Goal: Task Accomplishment & Management: Complete application form

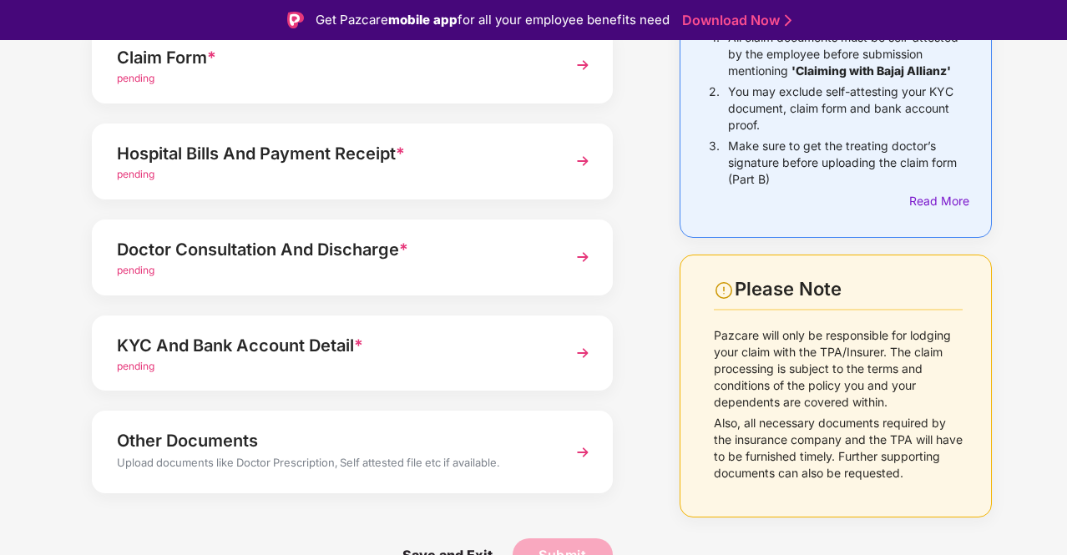
scroll to position [205, 0]
click at [285, 333] on div "KYC And Bank Account Detail *" at bounding box center [333, 345] width 432 height 27
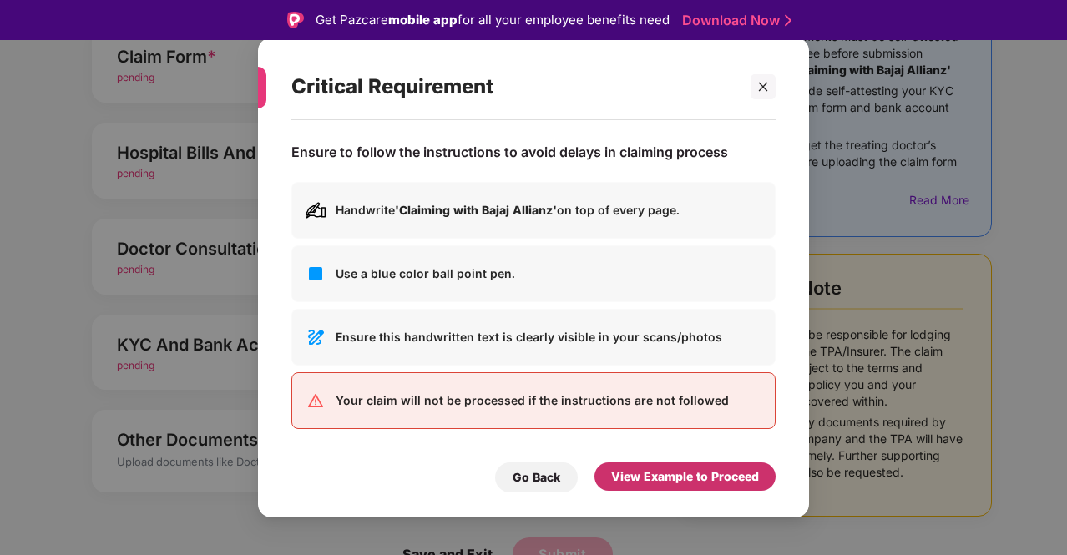
click at [683, 477] on div "View Example to Proceed" at bounding box center [685, 477] width 148 height 18
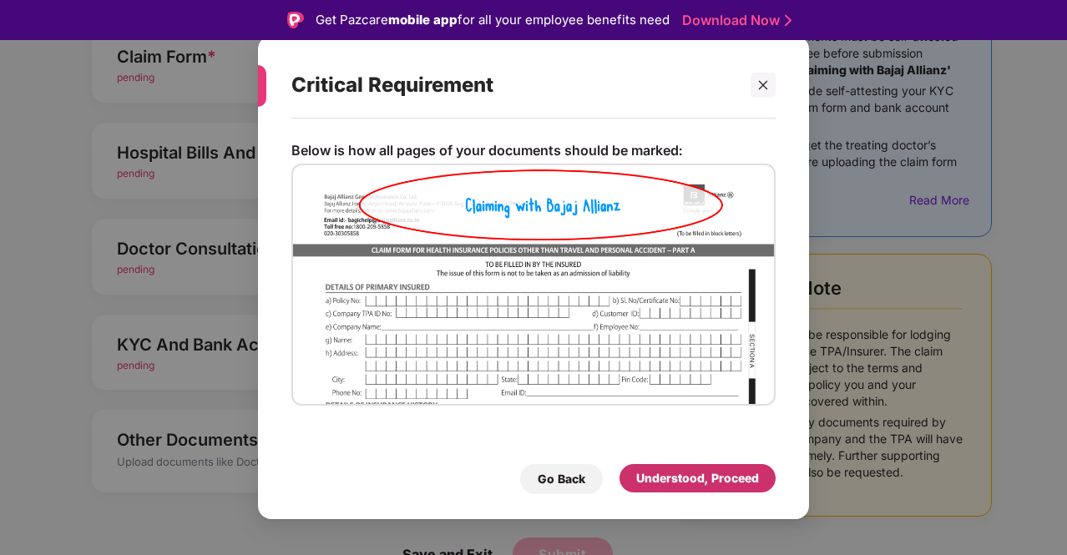
click at [683, 477] on div "Understood, Proceed" at bounding box center [697, 478] width 123 height 18
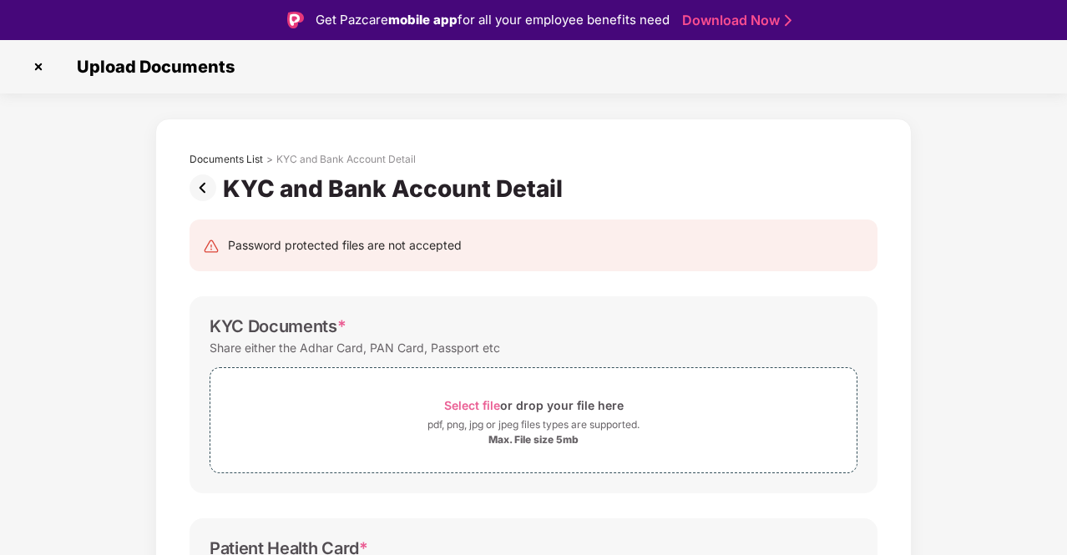
click at [195, 181] on img at bounding box center [206, 188] width 33 height 27
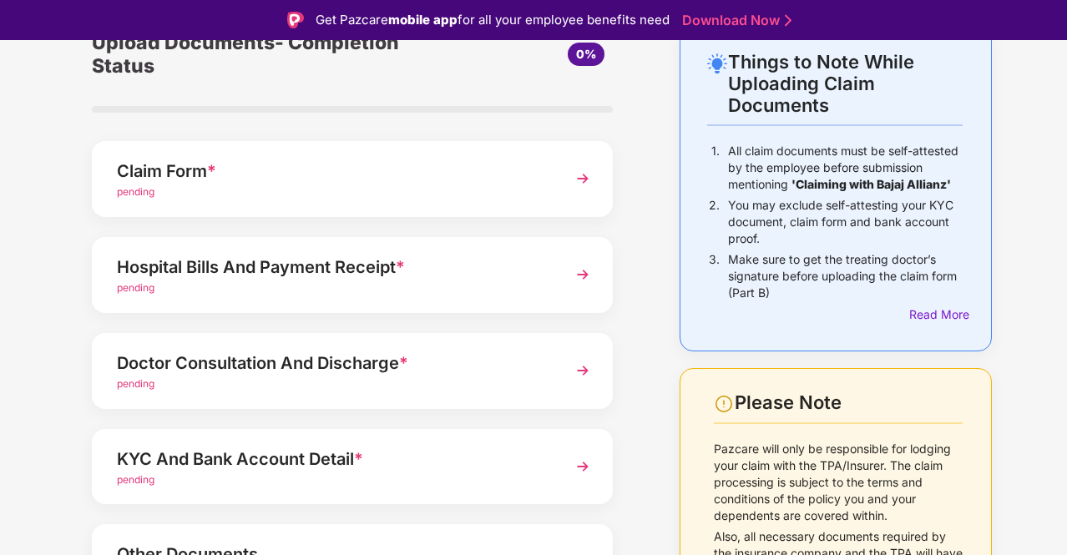
scroll to position [93, 0]
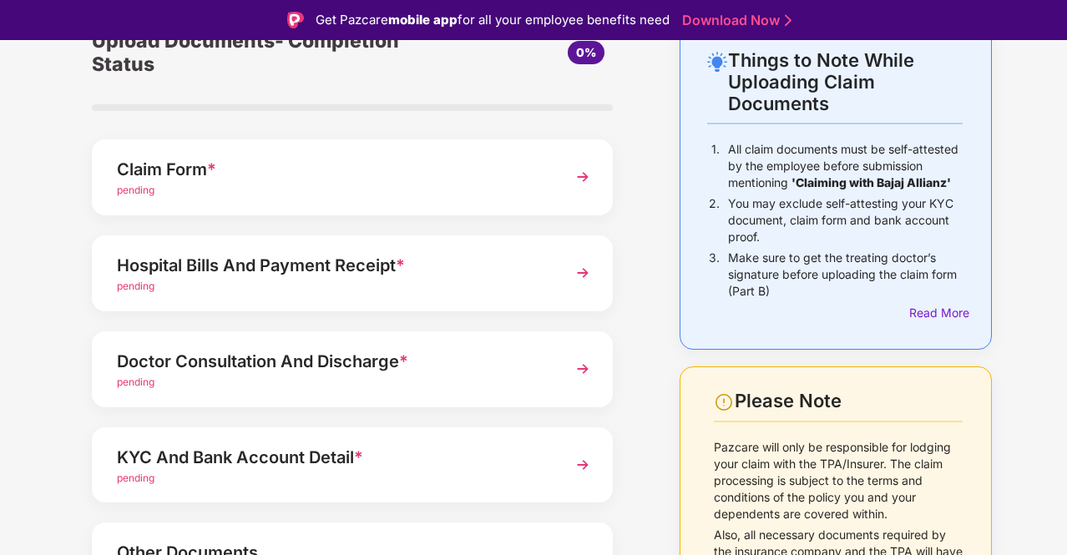
click at [339, 171] on div "Claim Form *" at bounding box center [333, 169] width 432 height 27
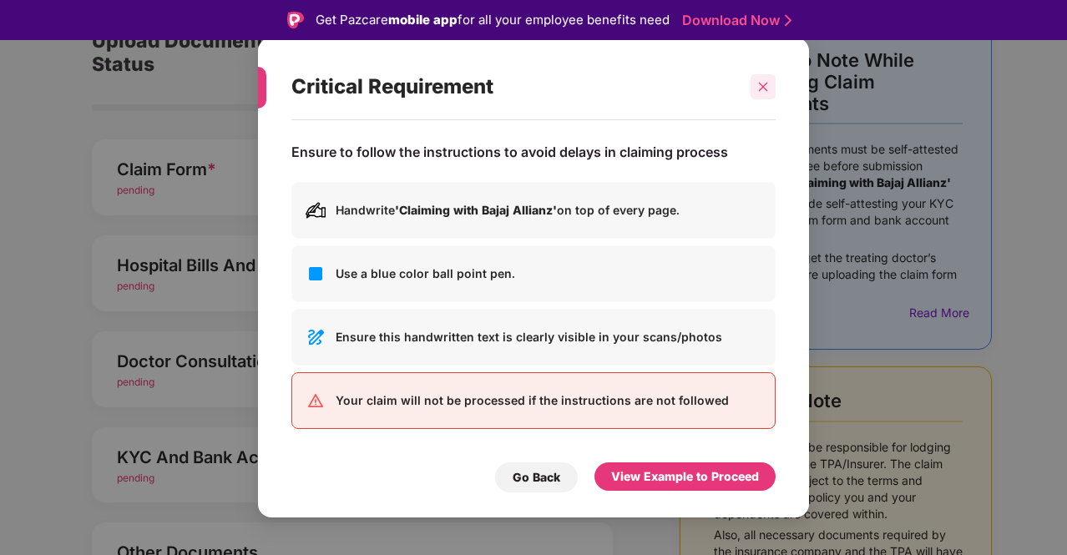
click at [762, 93] on icon "close" at bounding box center [764, 87] width 12 height 12
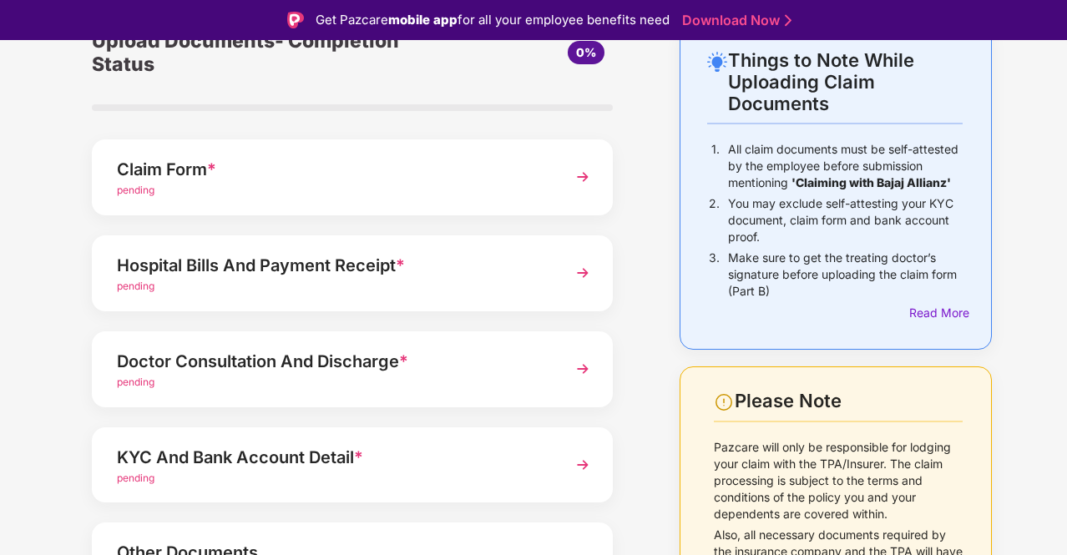
click at [272, 261] on div "Hospital Bills And Payment Receipt *" at bounding box center [333, 265] width 432 height 27
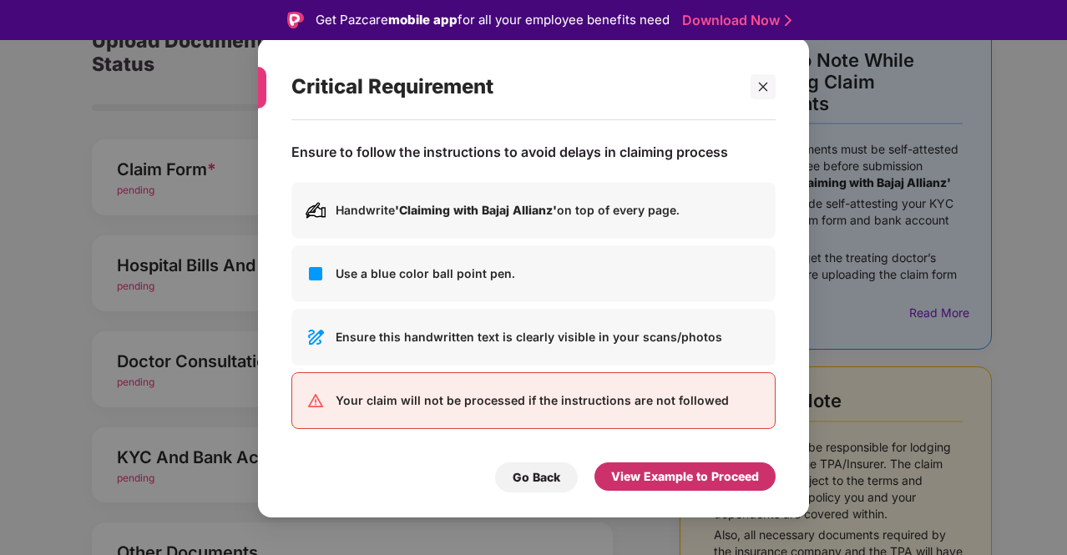
click at [703, 470] on div "View Example to Proceed" at bounding box center [685, 477] width 148 height 18
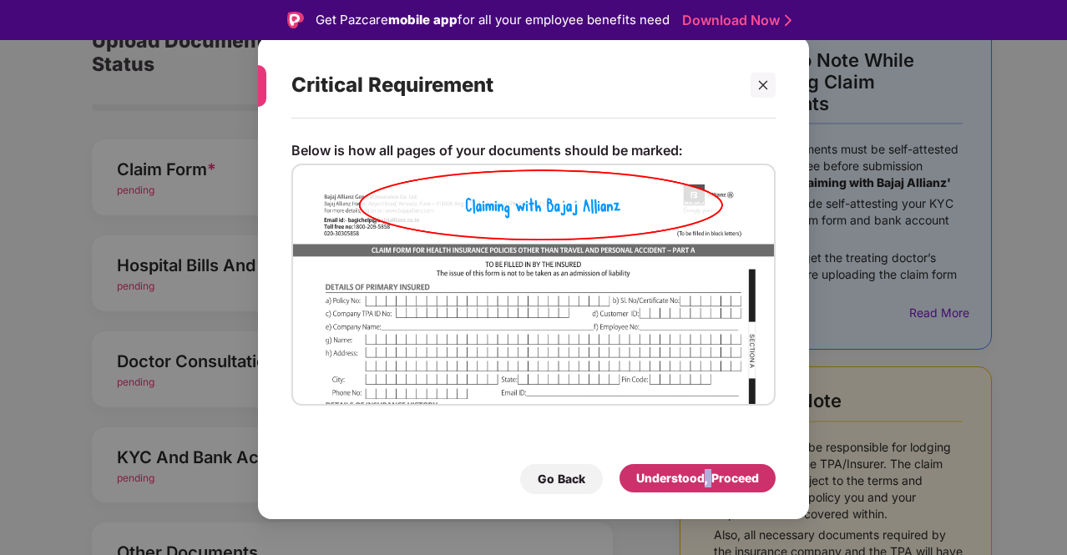
click at [703, 470] on div "Understood, Proceed" at bounding box center [697, 478] width 123 height 18
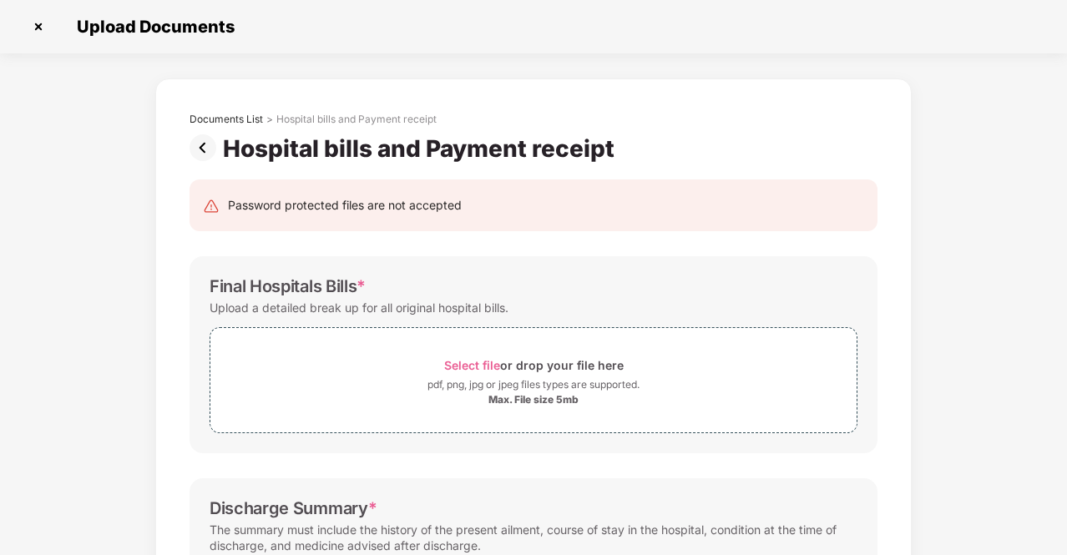
click at [200, 152] on img at bounding box center [206, 147] width 33 height 27
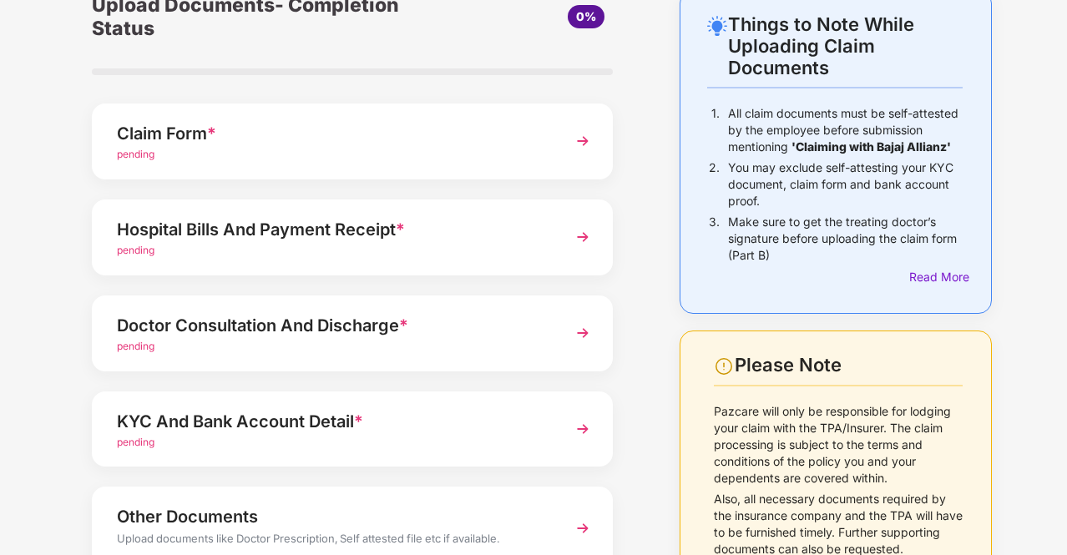
scroll to position [87, 0]
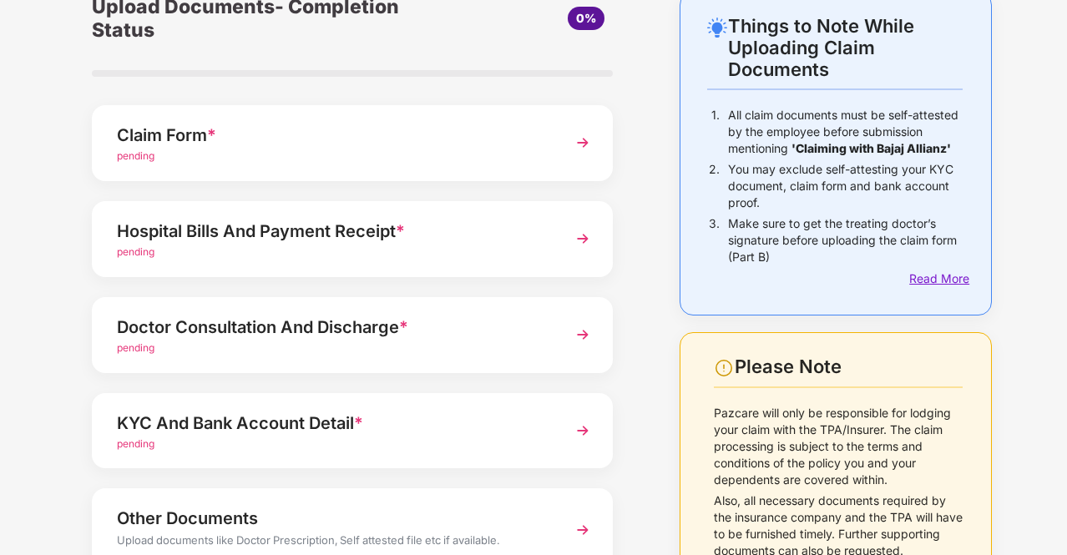
click at [953, 272] on div "Read More" at bounding box center [936, 279] width 53 height 18
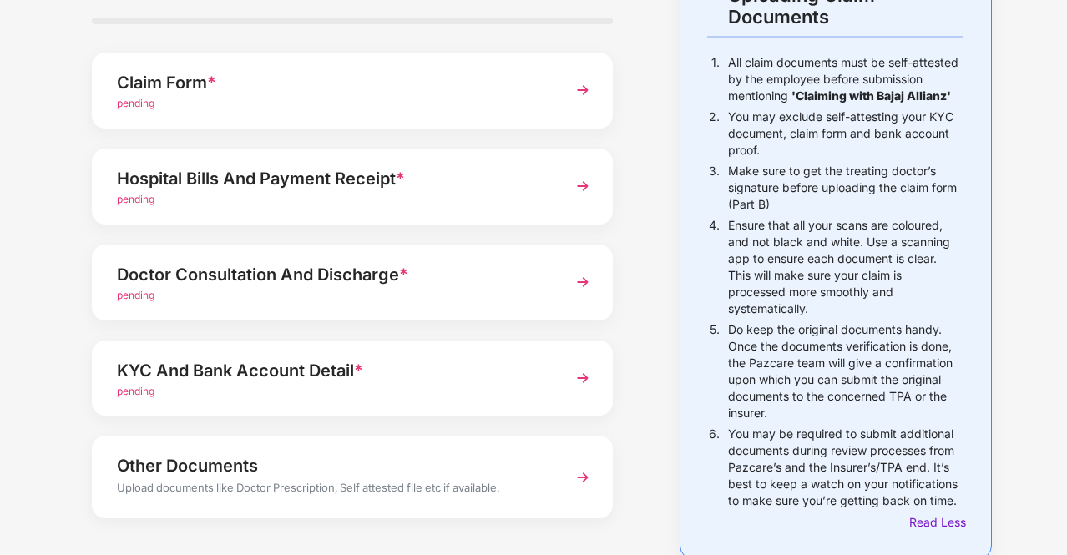
scroll to position [246, 0]
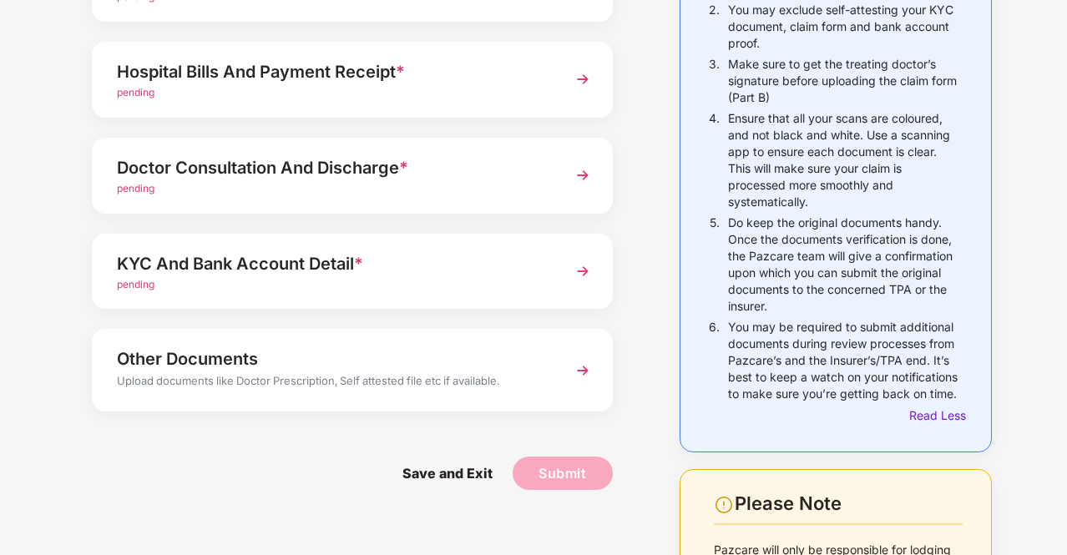
click at [374, 166] on div "Doctor Consultation And Discharge *" at bounding box center [333, 168] width 432 height 27
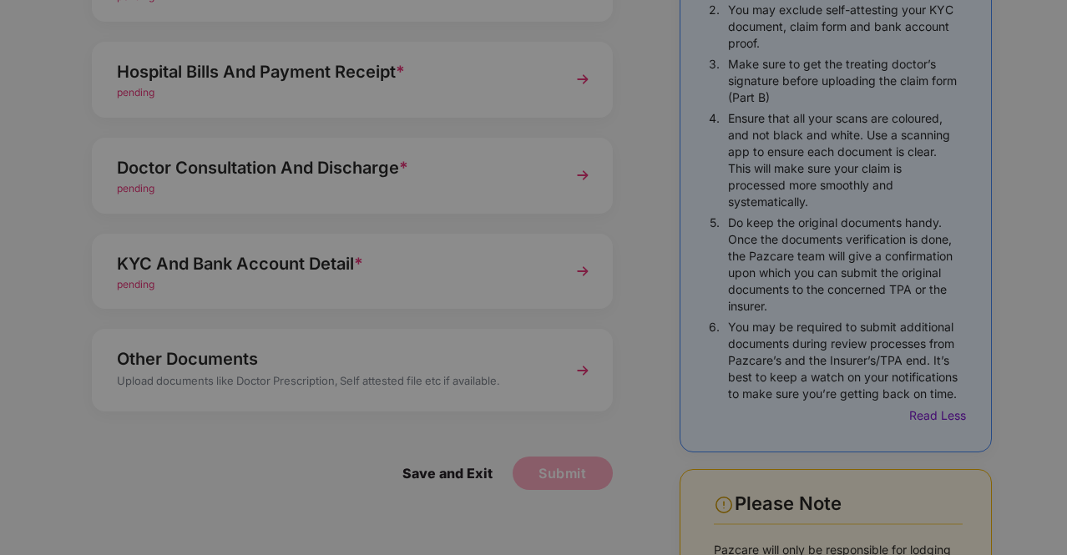
scroll to position [0, 0]
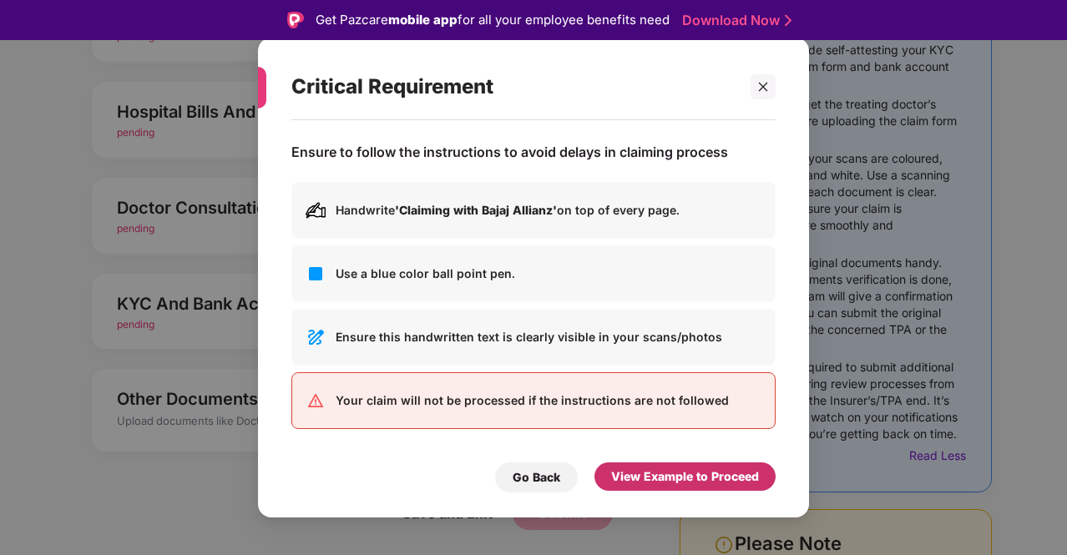
click at [660, 468] on div "View Example to Proceed" at bounding box center [685, 477] width 148 height 18
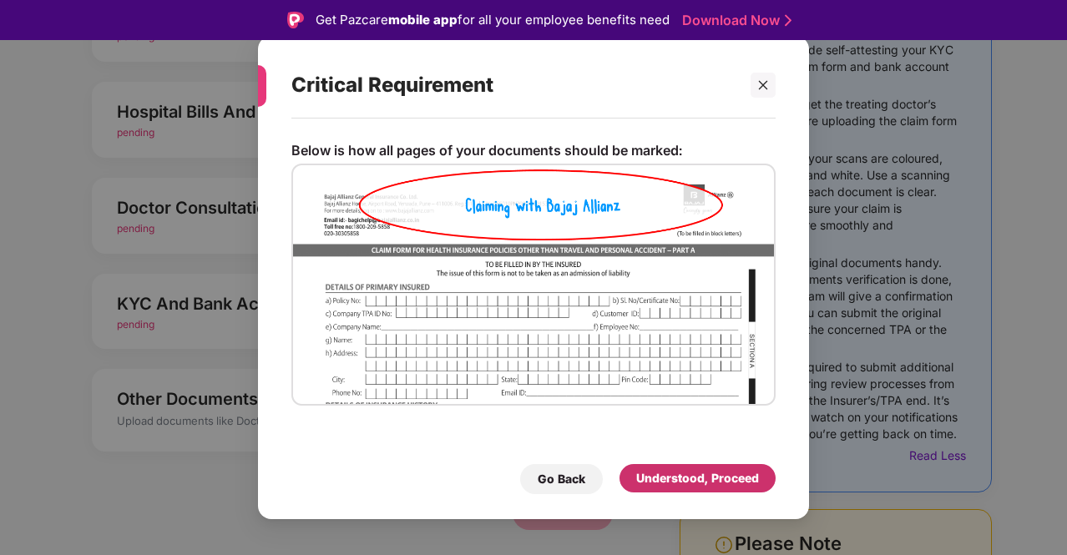
click at [661, 474] on div "Understood, Proceed" at bounding box center [697, 478] width 123 height 18
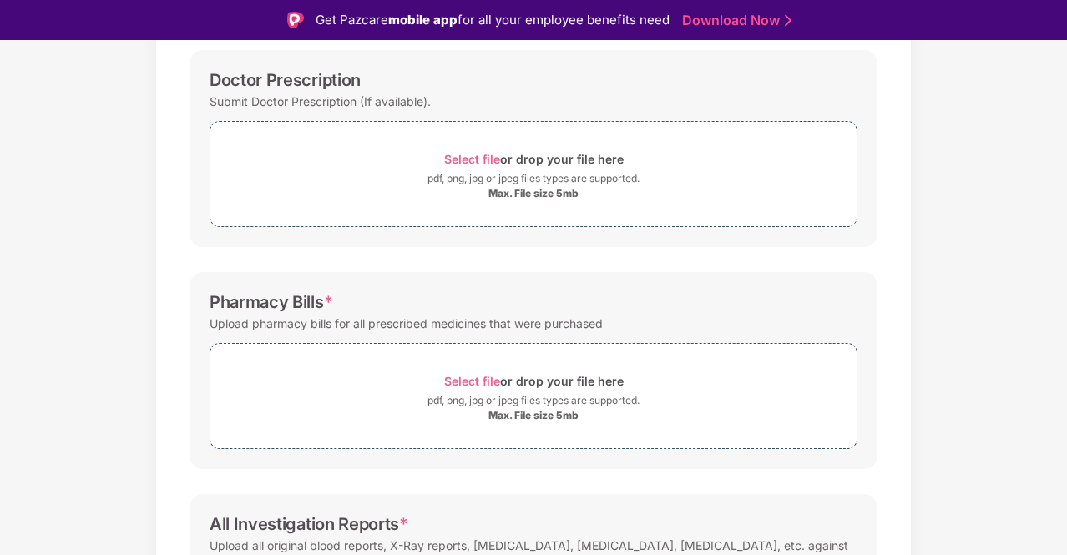
click at [661, 474] on div "Password protected files are not accepted Doctor Prescription Submit Doctor Pre…" at bounding box center [534, 378] width 738 height 843
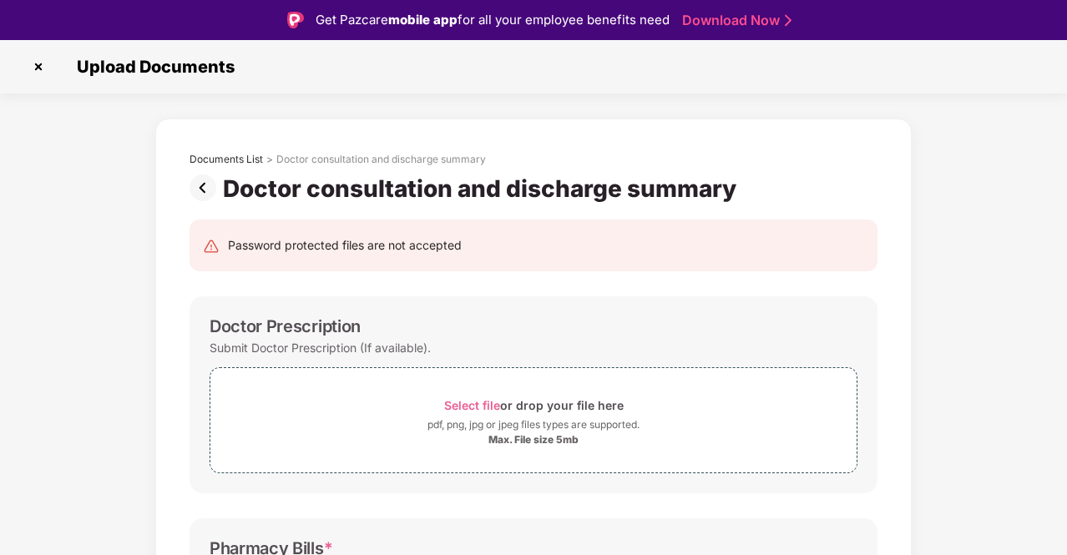
click at [214, 175] on img at bounding box center [206, 188] width 33 height 27
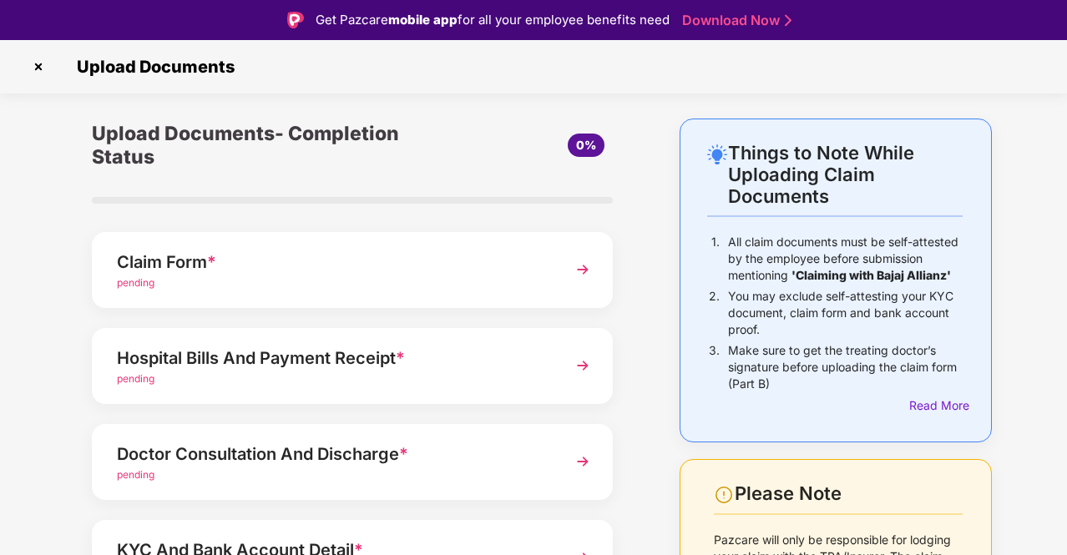
click at [39, 452] on div "Things to Note While Uploading Claim Documents 1. All claim documents must be s…" at bounding box center [533, 460] width 1067 height 683
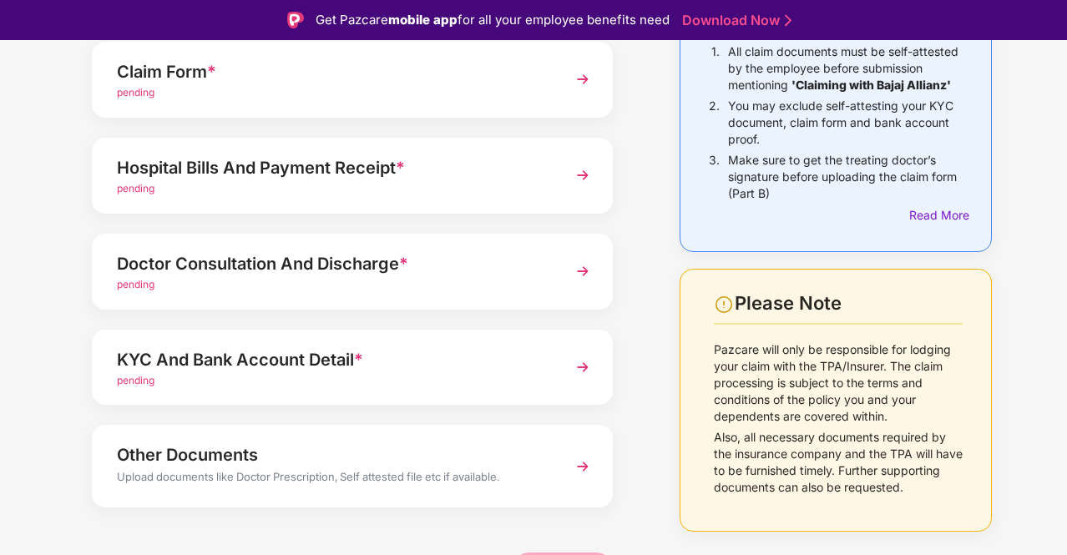
scroll to position [200, 0]
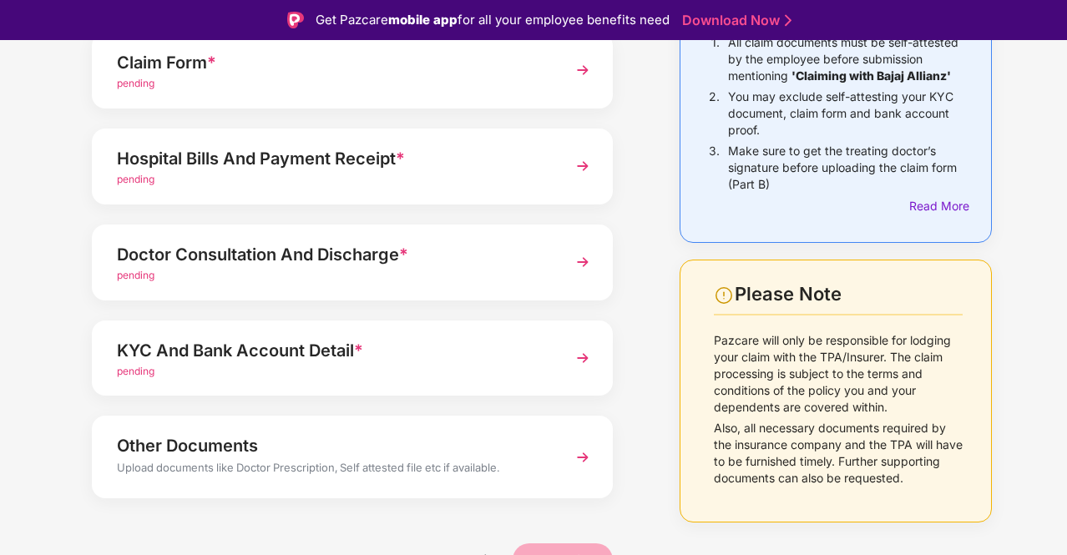
drag, startPoint x: 42, startPoint y: 438, endPoint x: 56, endPoint y: 483, distance: 46.5
click at [56, 483] on div "Upload Documents- Completion Status 0% Claim Form * pending Hospital Bills And …" at bounding box center [352, 260] width 605 height 683
click at [277, 243] on div "Doctor Consultation And Discharge *" at bounding box center [333, 254] width 432 height 27
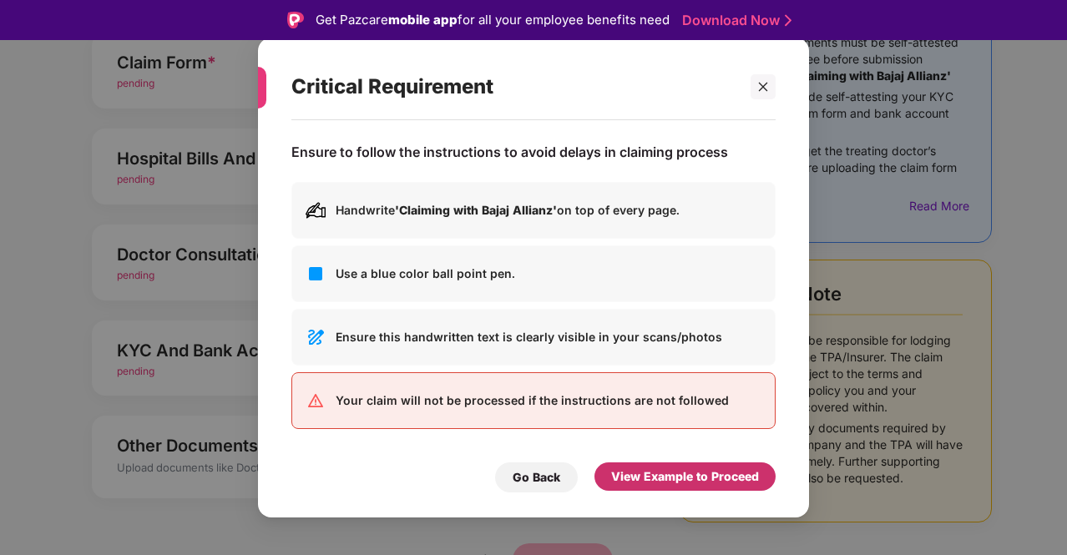
click at [697, 482] on div "View Example to Proceed" at bounding box center [685, 477] width 148 height 18
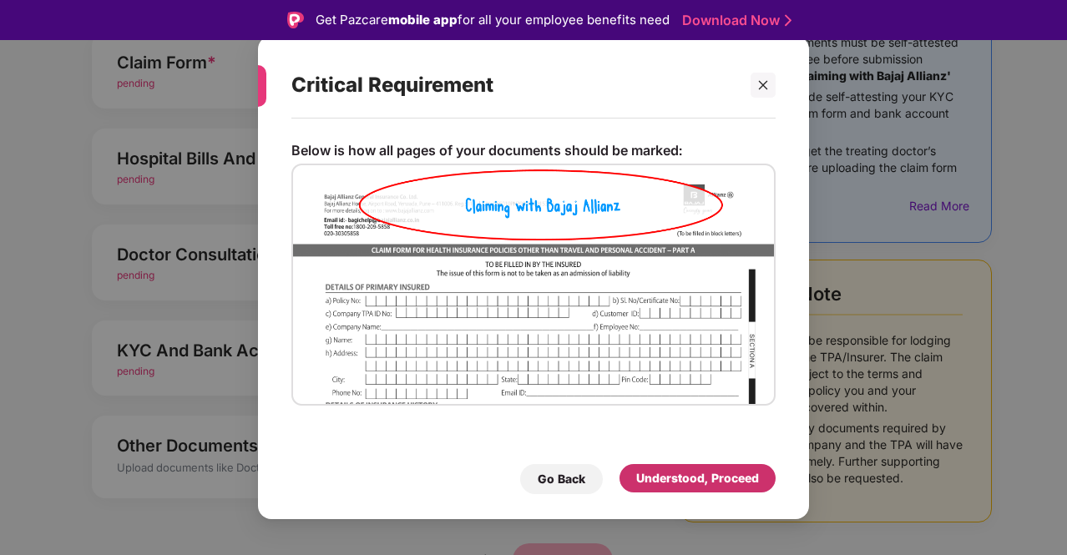
click at [697, 482] on div "Understood, Proceed" at bounding box center [697, 478] width 123 height 18
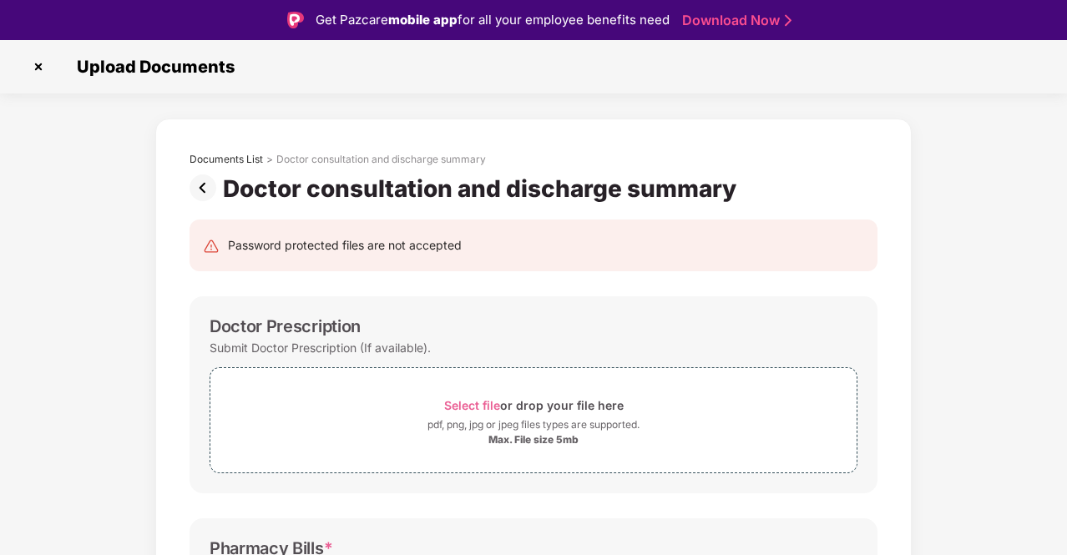
click at [198, 179] on img at bounding box center [206, 188] width 33 height 27
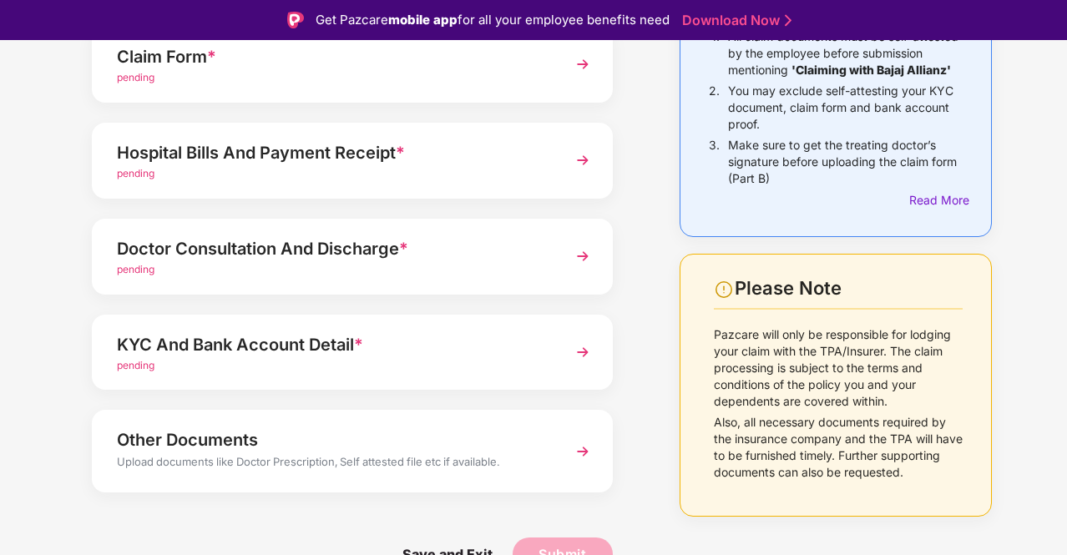
scroll to position [204, 0]
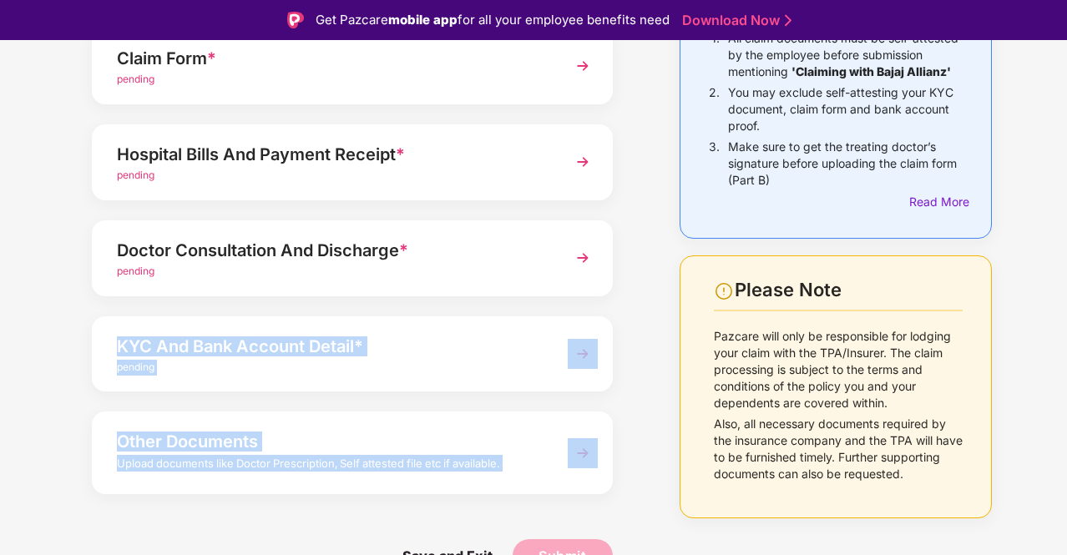
drag, startPoint x: 0, startPoint y: 495, endPoint x: 15, endPoint y: 320, distance: 176.0
click at [15, 320] on div "Things to Note While Uploading Claim Documents 1. All claim documents must be s…" at bounding box center [533, 256] width 1067 height 683
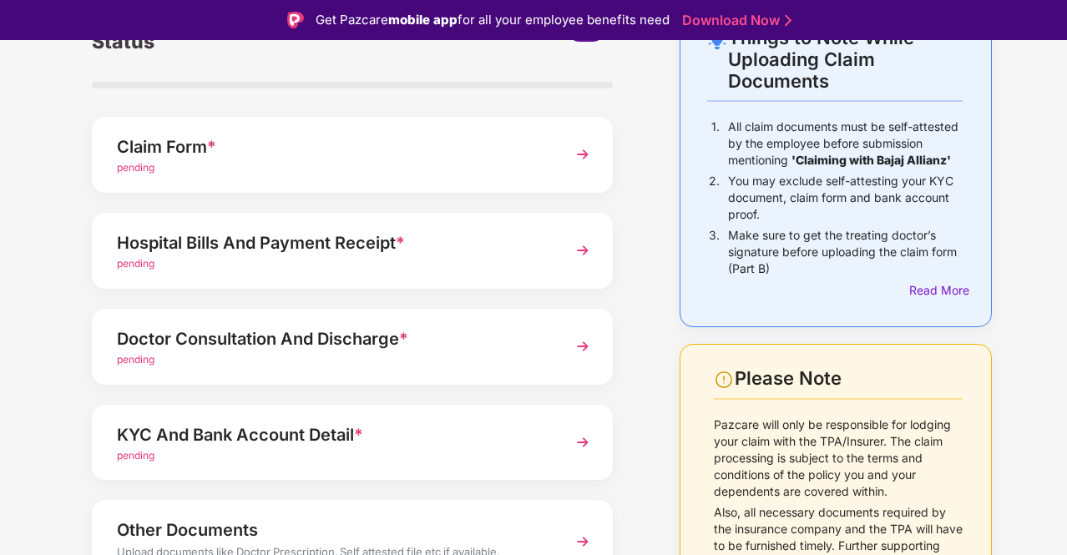
scroll to position [117, 0]
